Goal: Information Seeking & Learning: Learn about a topic

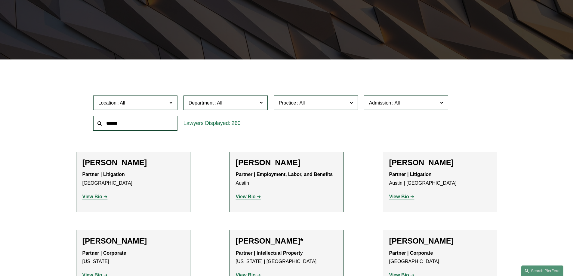
scroll to position [214, 0]
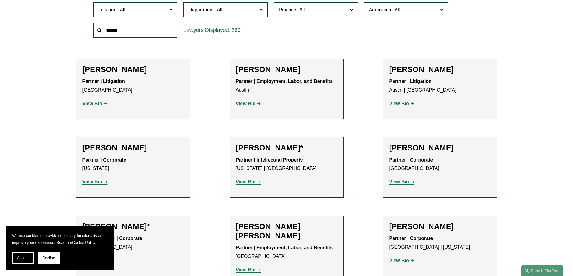
click at [23, 257] on span "Accept" at bounding box center [22, 258] width 11 height 4
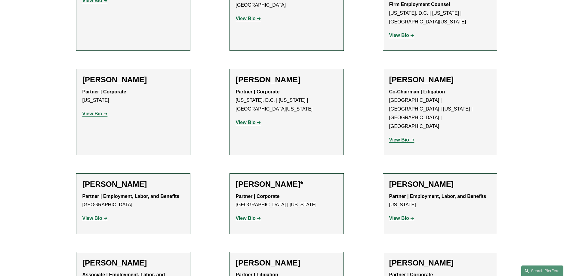
scroll to position [2408, 0]
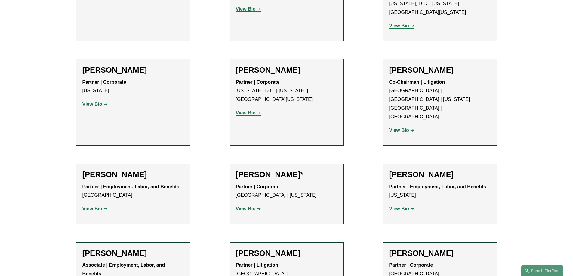
click at [248, 249] on h2 "[PERSON_NAME]" at bounding box center [287, 253] width 102 height 9
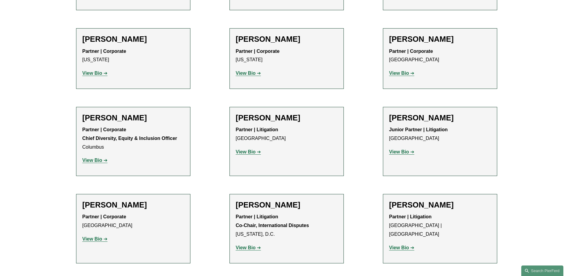
scroll to position [965, 0]
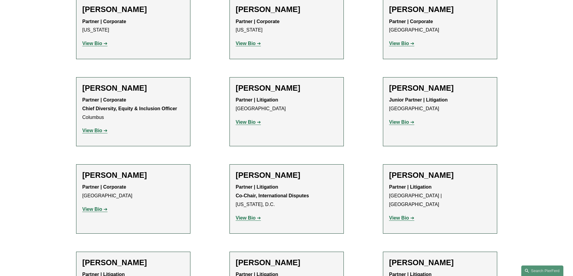
click at [391, 216] on strong "View Bio" at bounding box center [399, 218] width 20 height 5
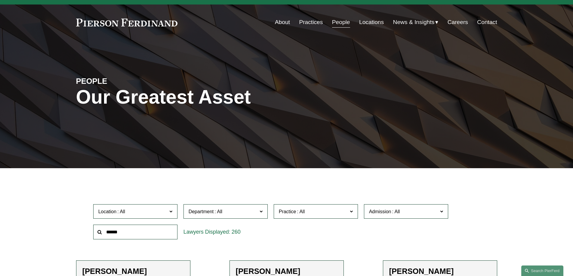
scroll to position [0, 0]
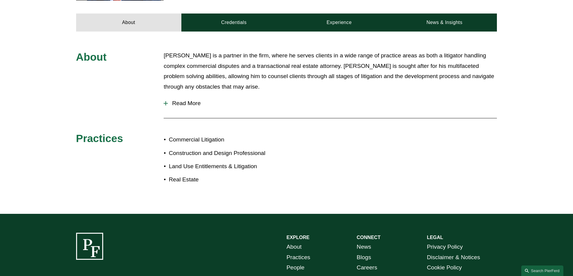
scroll to position [271, 0]
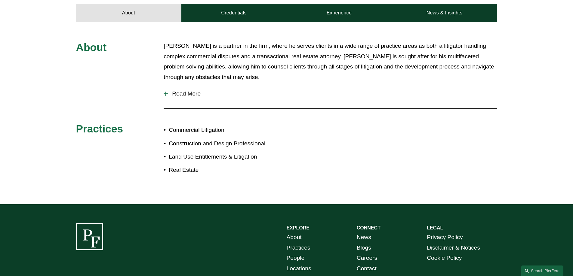
click at [179, 90] on span "Read More" at bounding box center [332, 93] width 329 height 7
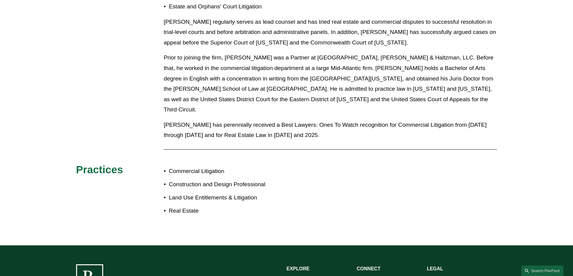
scroll to position [469, 0]
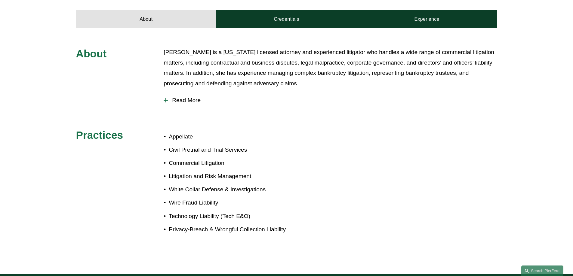
scroll to position [240, 0]
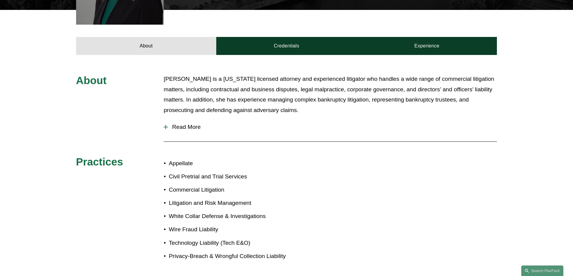
click at [177, 124] on span "Read More" at bounding box center [332, 127] width 329 height 7
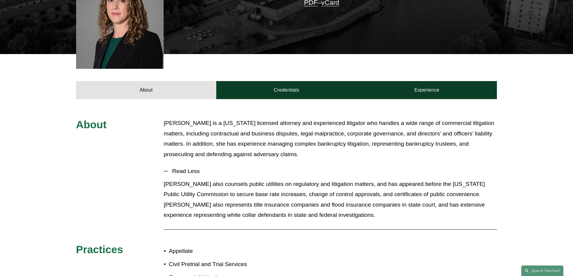
scroll to position [197, 0]
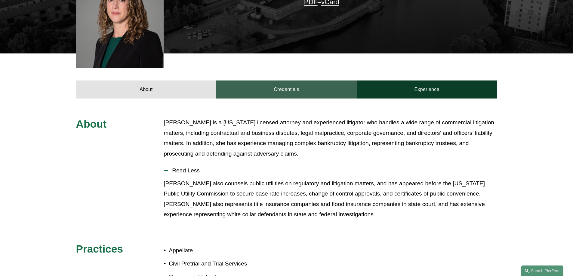
click at [278, 81] on link "Credentials" at bounding box center [286, 90] width 140 height 18
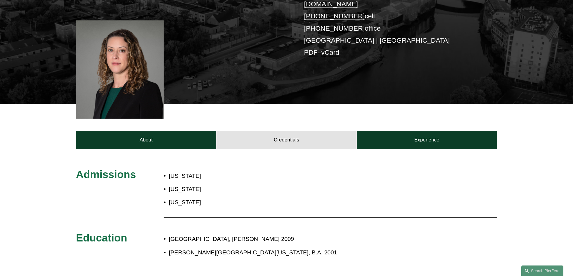
scroll to position [137, 0]
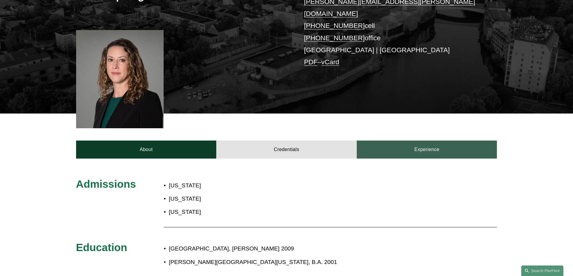
click at [402, 141] on link "Experience" at bounding box center [427, 150] width 140 height 18
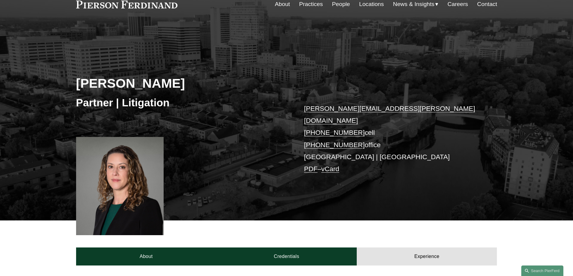
scroll to position [0, 0]
